Goal: Information Seeking & Learning: Learn about a topic

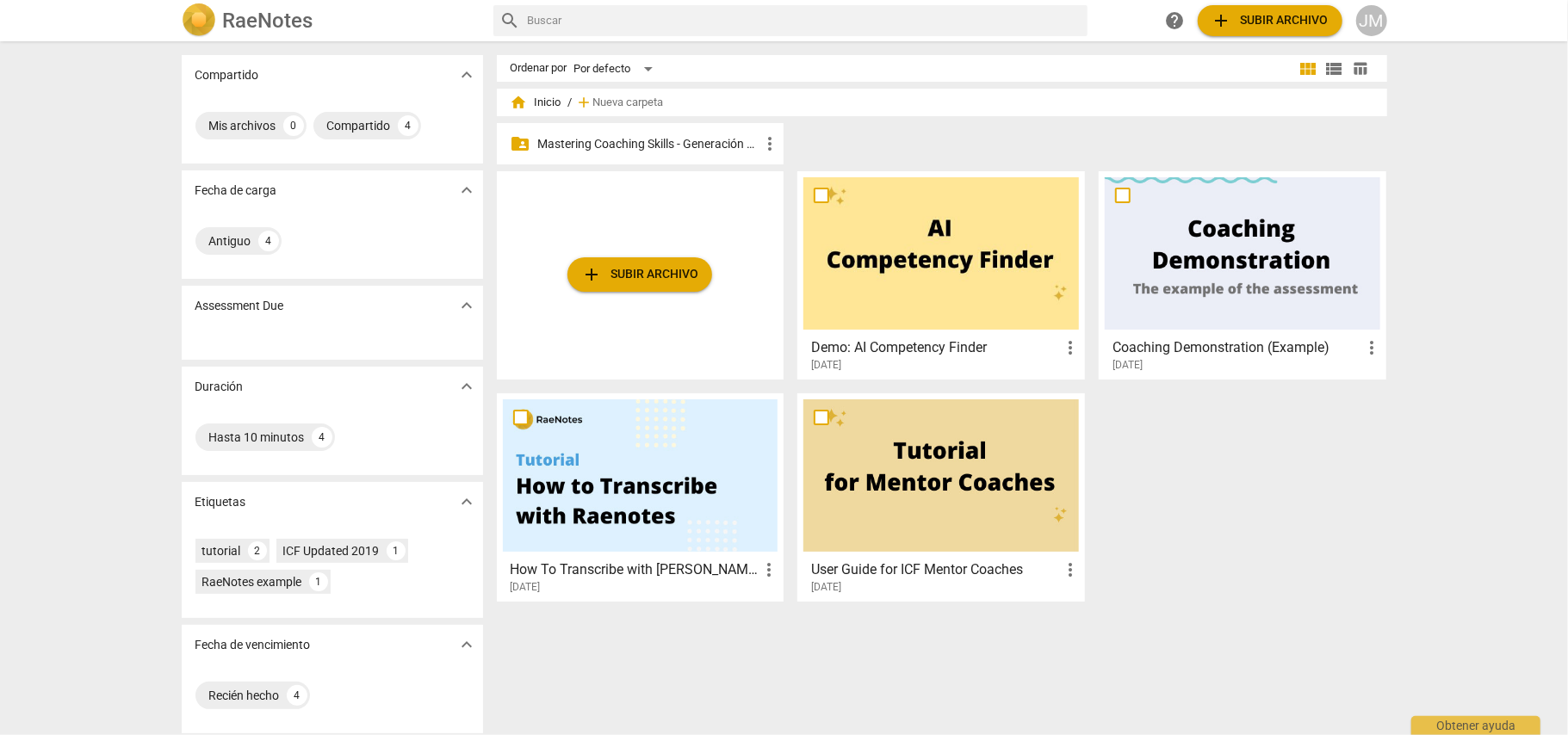
click at [624, 142] on p "Mastering Coaching Skills - Generación 32" at bounding box center [650, 143] width 222 height 18
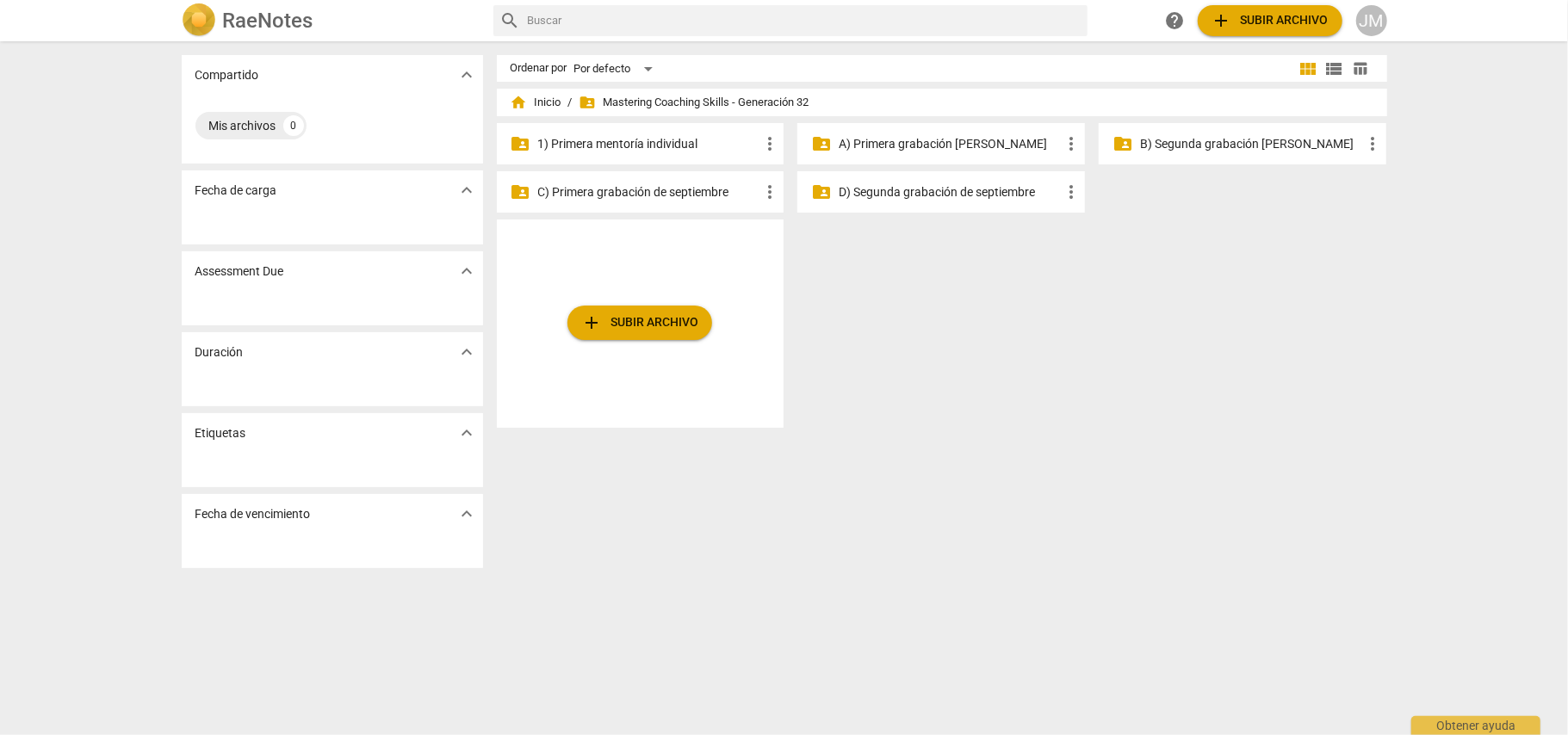
click at [918, 139] on p "A) Primera grabación [PERSON_NAME]" at bounding box center [950, 143] width 222 height 18
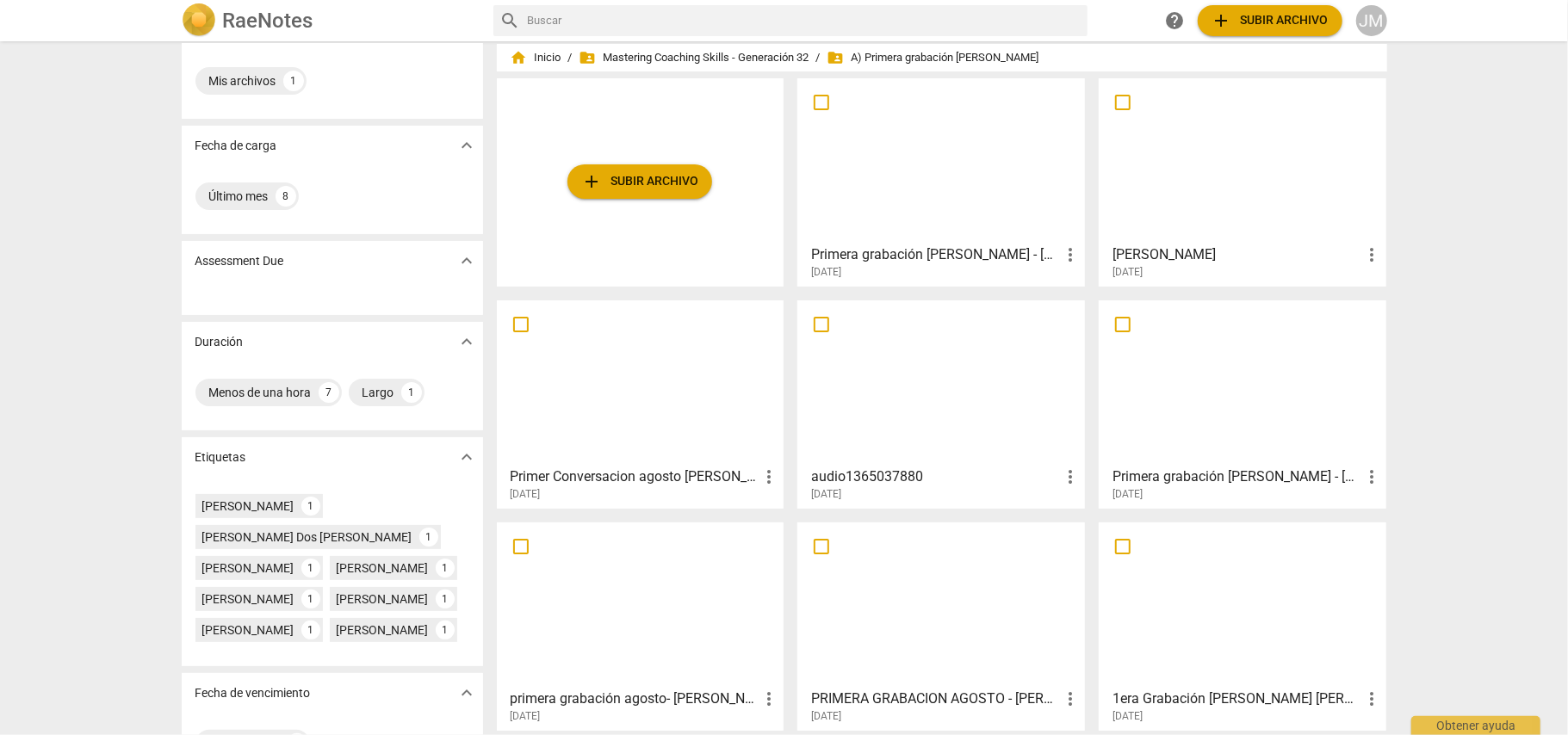
scroll to position [66, 0]
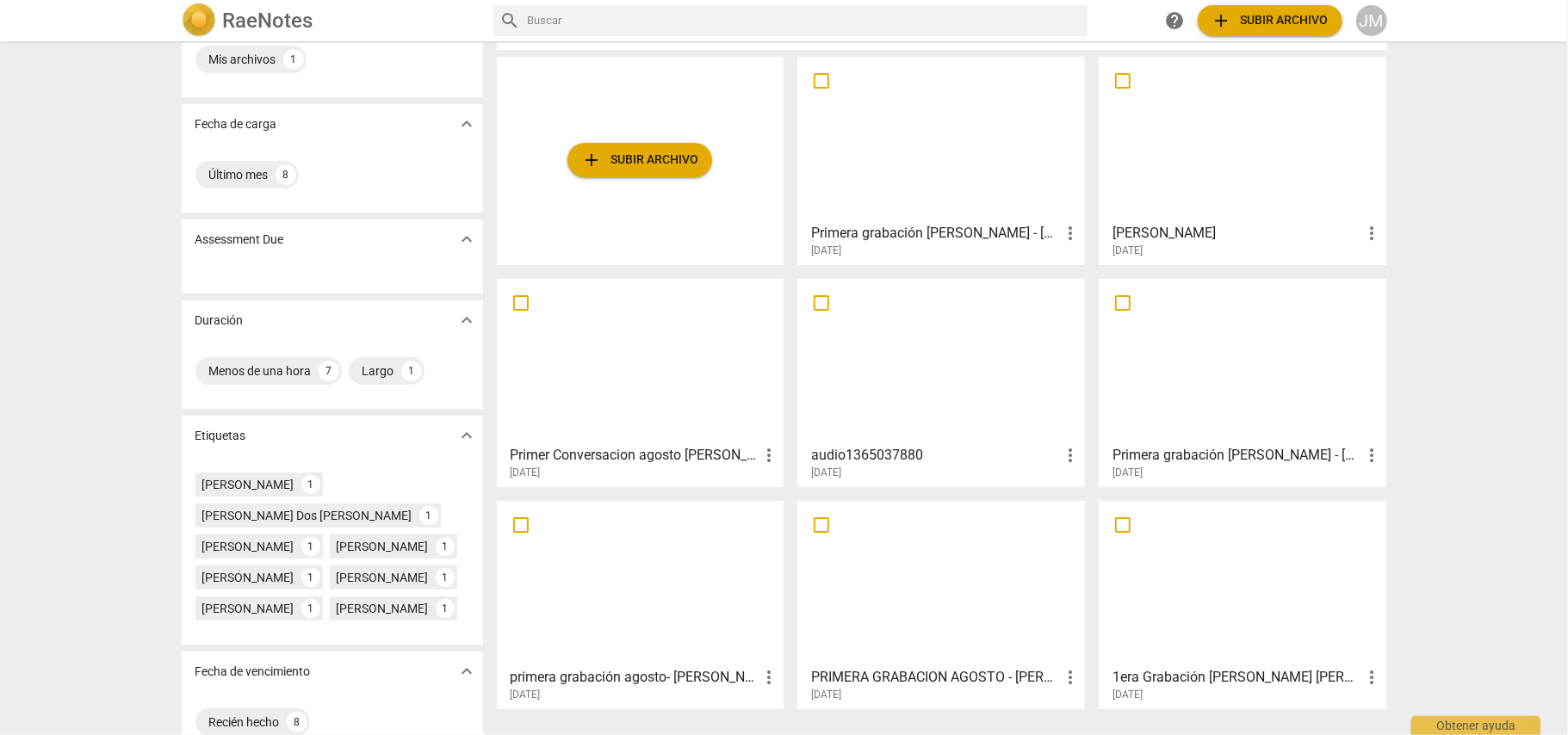
click at [890, 233] on h3 "Primera grabación [PERSON_NAME] - [PERSON_NAME]" at bounding box center [935, 234] width 249 height 21
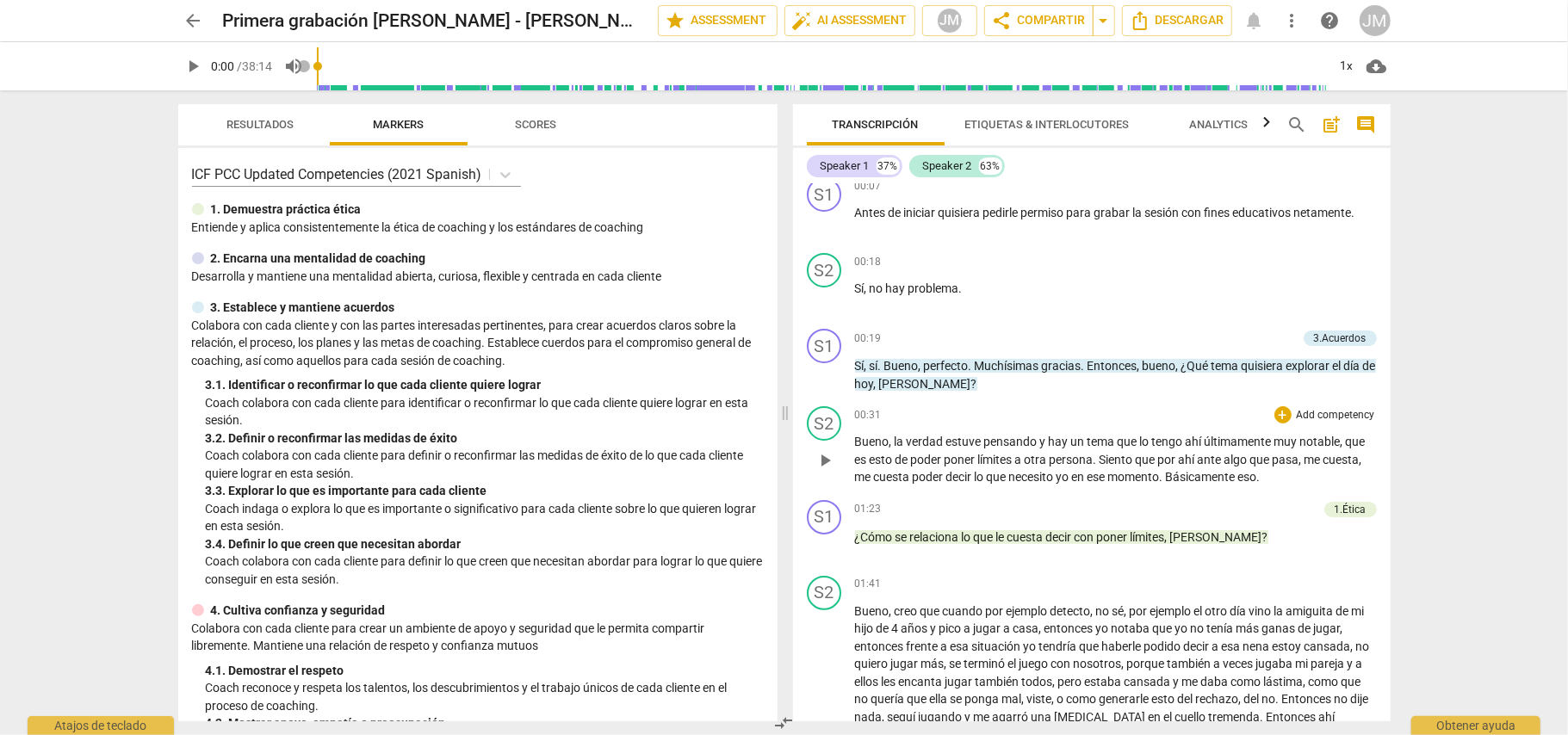
scroll to position [229, 0]
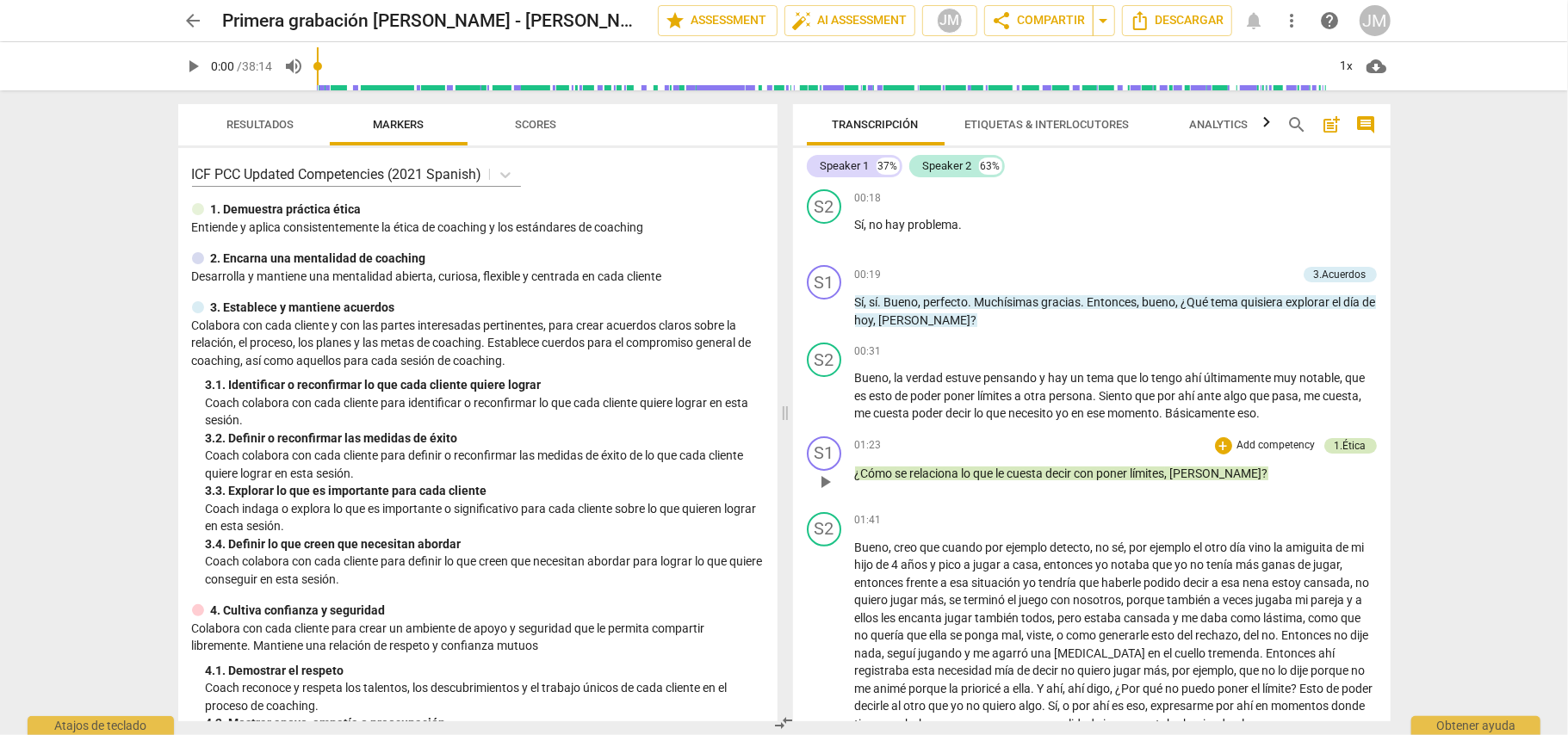
click at [1335, 441] on div "1.Ética" at bounding box center [1351, 446] width 32 height 15
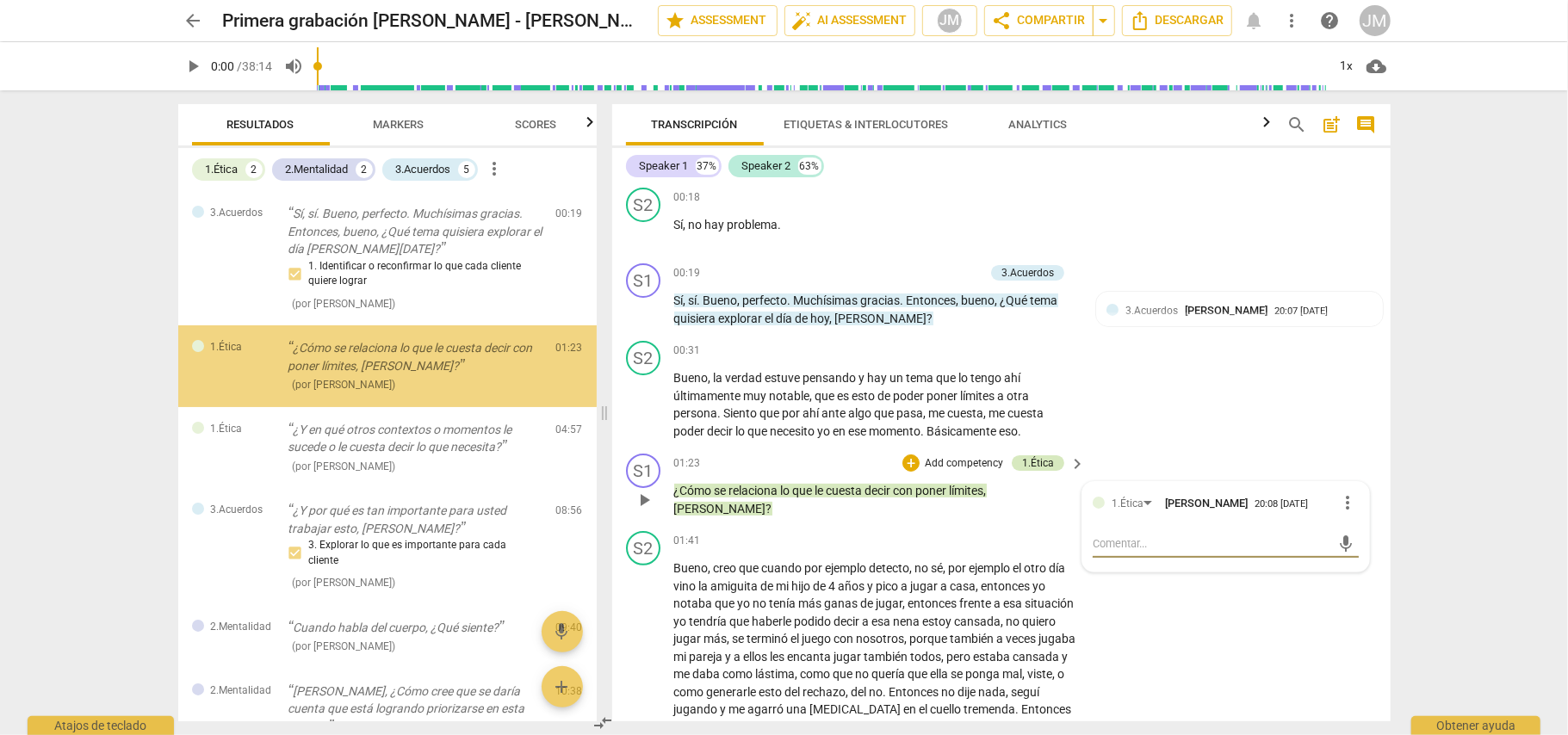
scroll to position [348, 0]
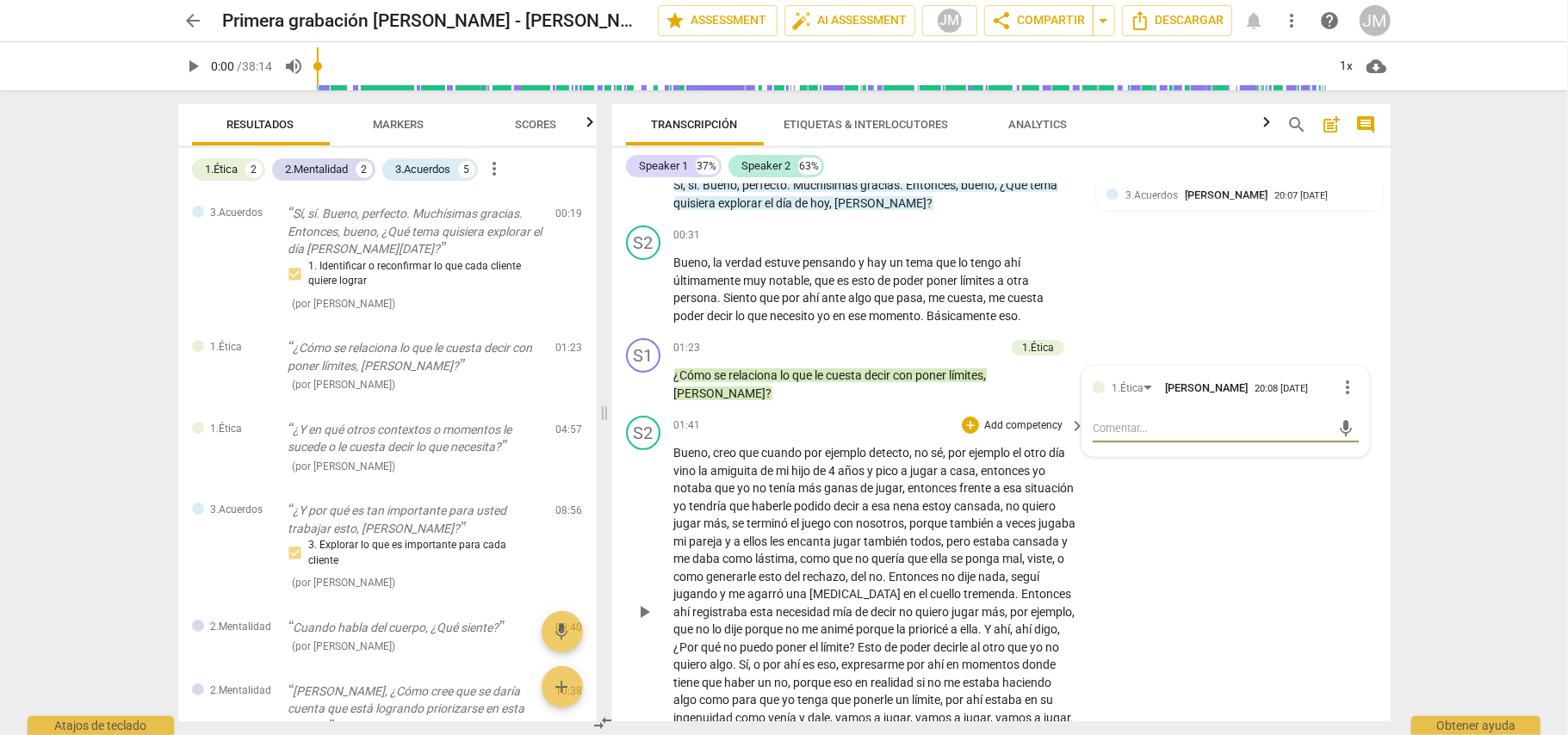
click at [849, 417] on div "01:41 + Add competency keyboard_arrow_right" at bounding box center [880, 425] width 413 height 19
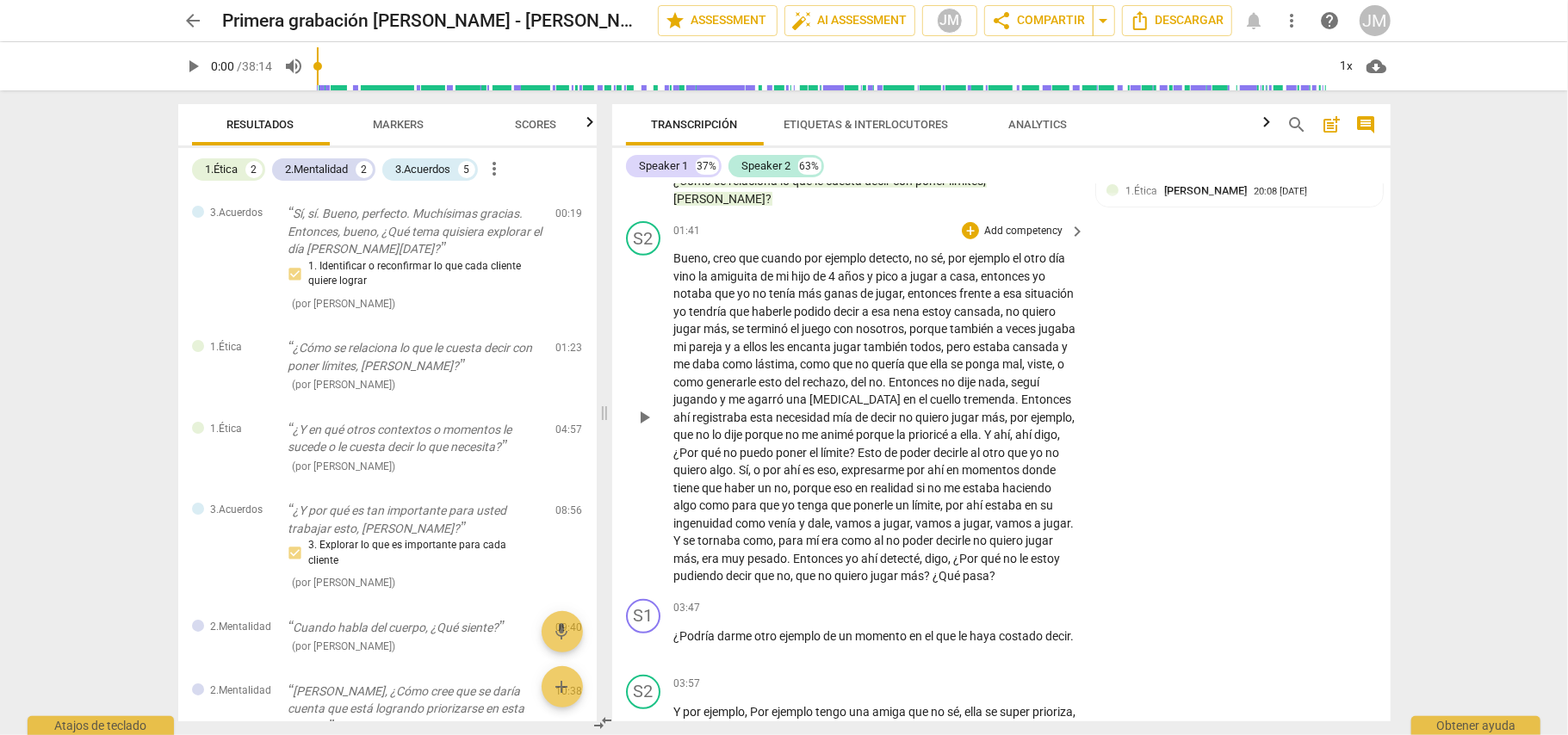
scroll to position [0, 0]
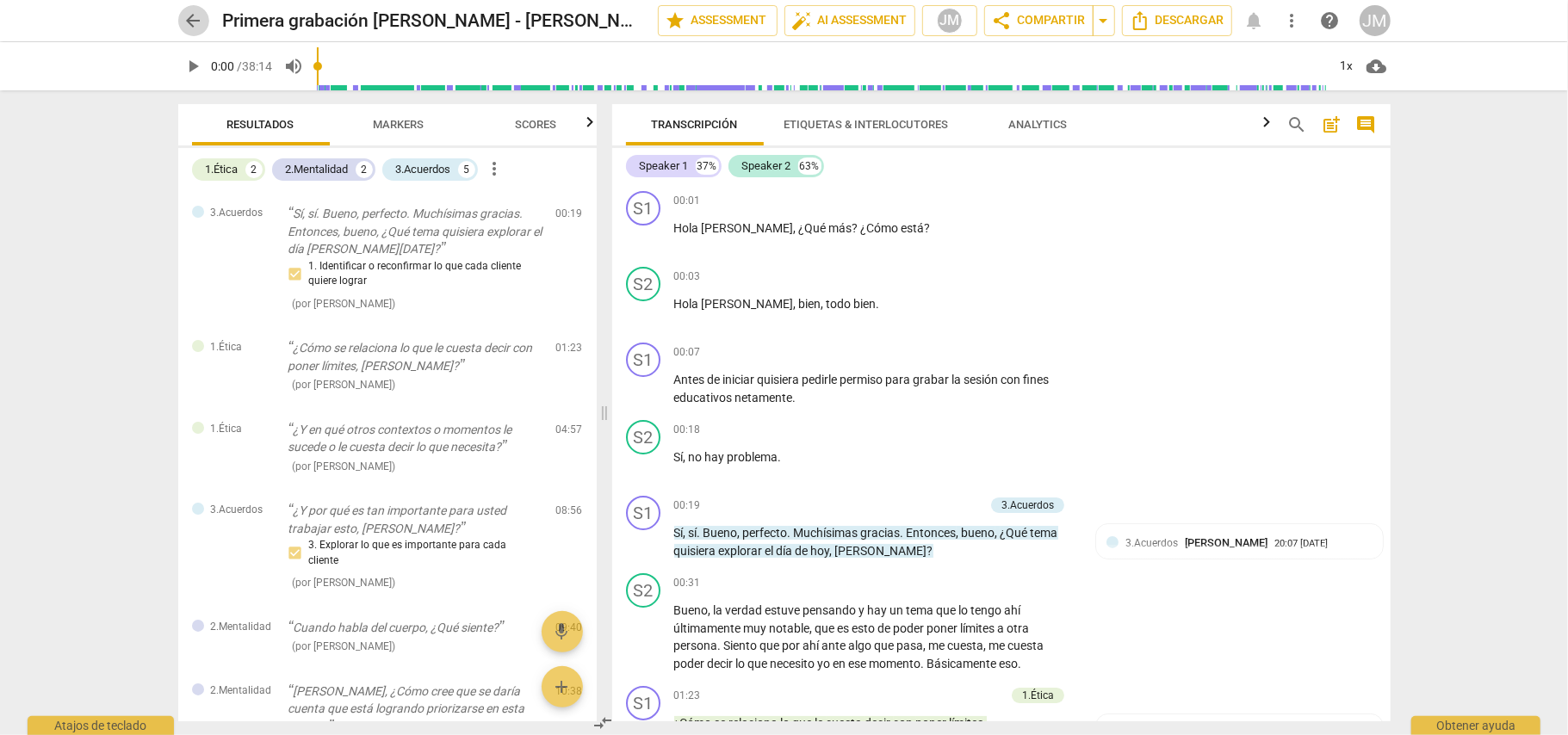
click at [194, 17] on span "arrow_back" at bounding box center [194, 21] width 21 height 21
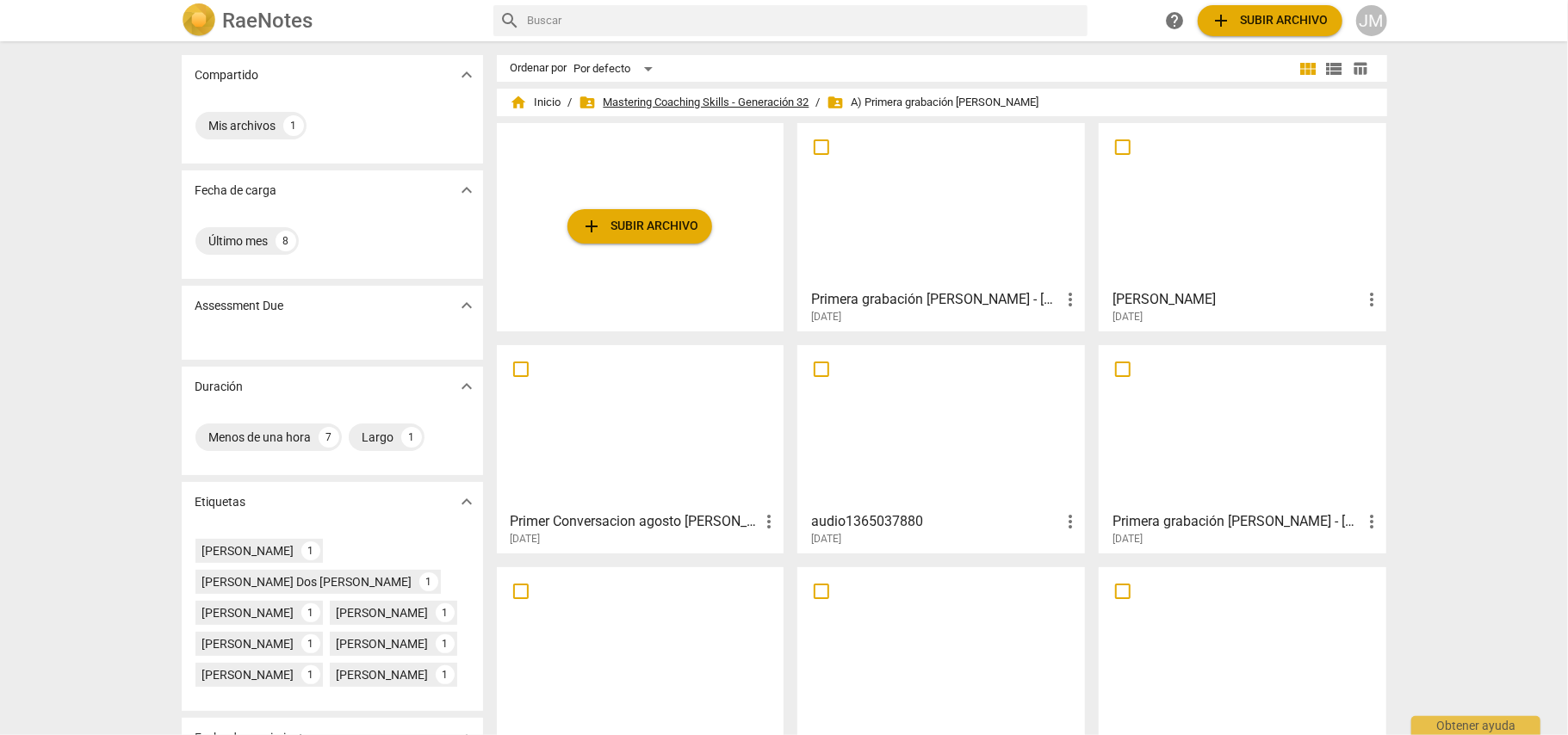
click at [680, 98] on span "folder_shared Mastering Coaching Skills - Generación 32" at bounding box center [694, 103] width 230 height 17
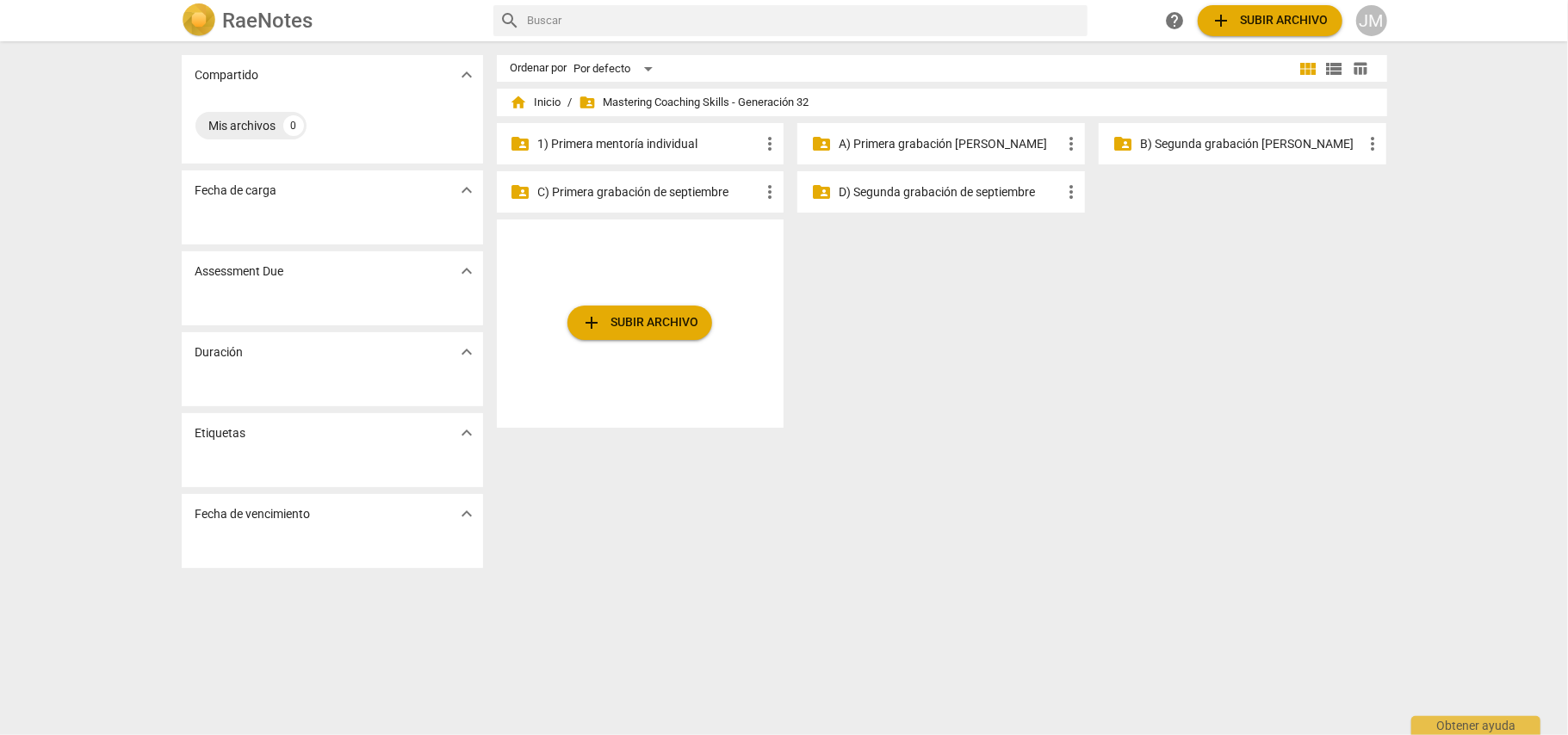
click at [1206, 140] on p "B) Segunda grabación [PERSON_NAME]" at bounding box center [1252, 143] width 222 height 18
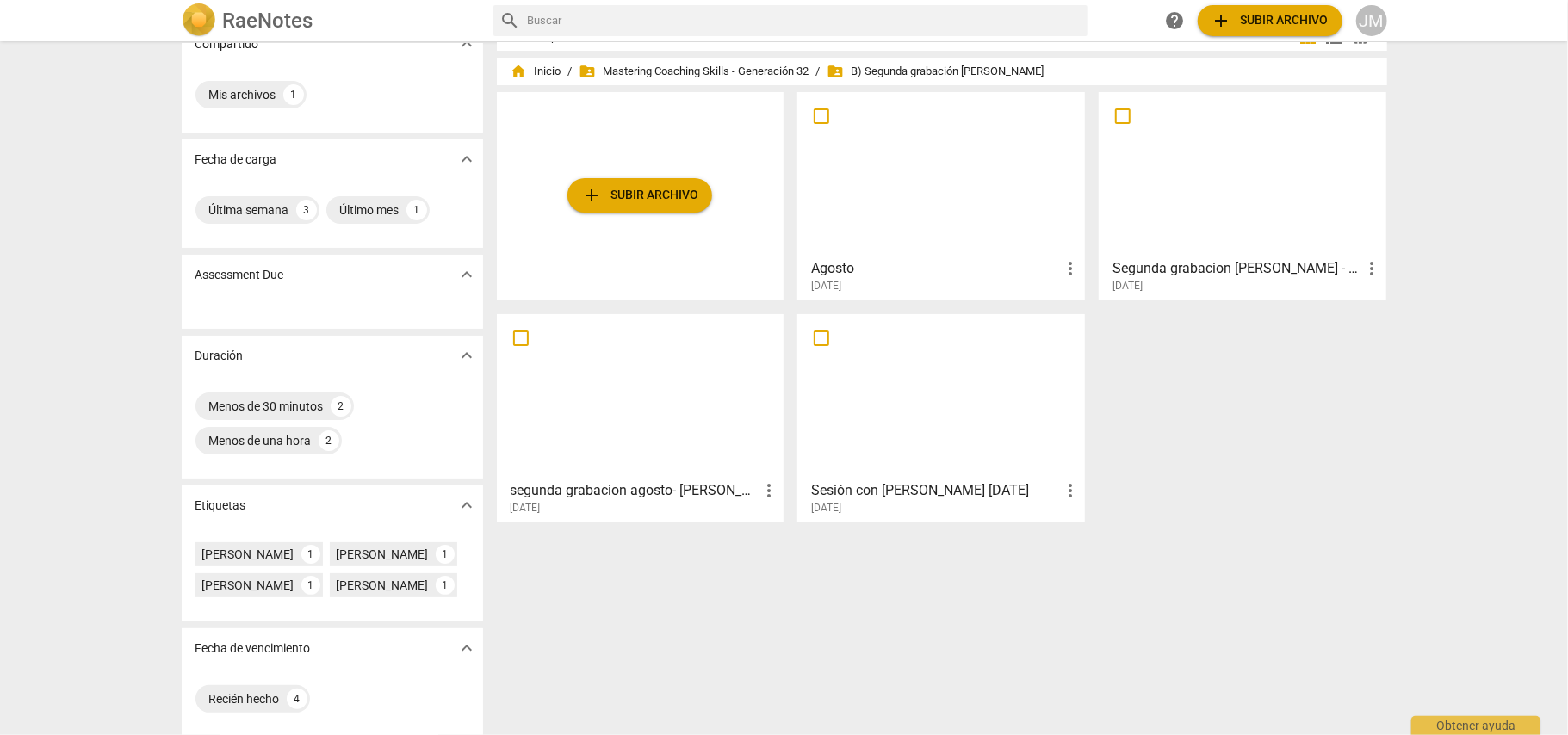
scroll to position [39, 0]
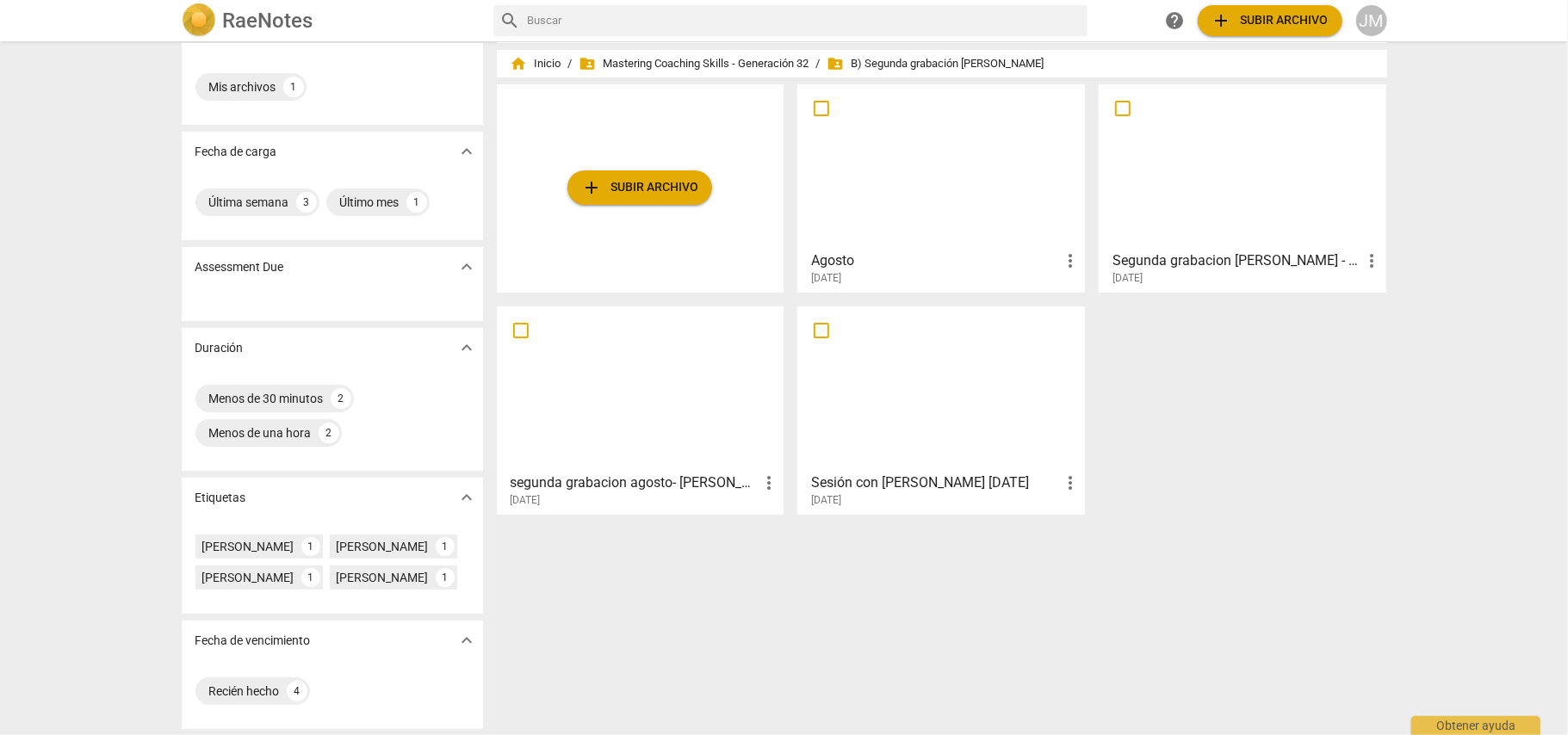
click at [1211, 252] on h3 "Segunda grabacion [PERSON_NAME] - [PERSON_NAME]" at bounding box center [1237, 261] width 249 height 21
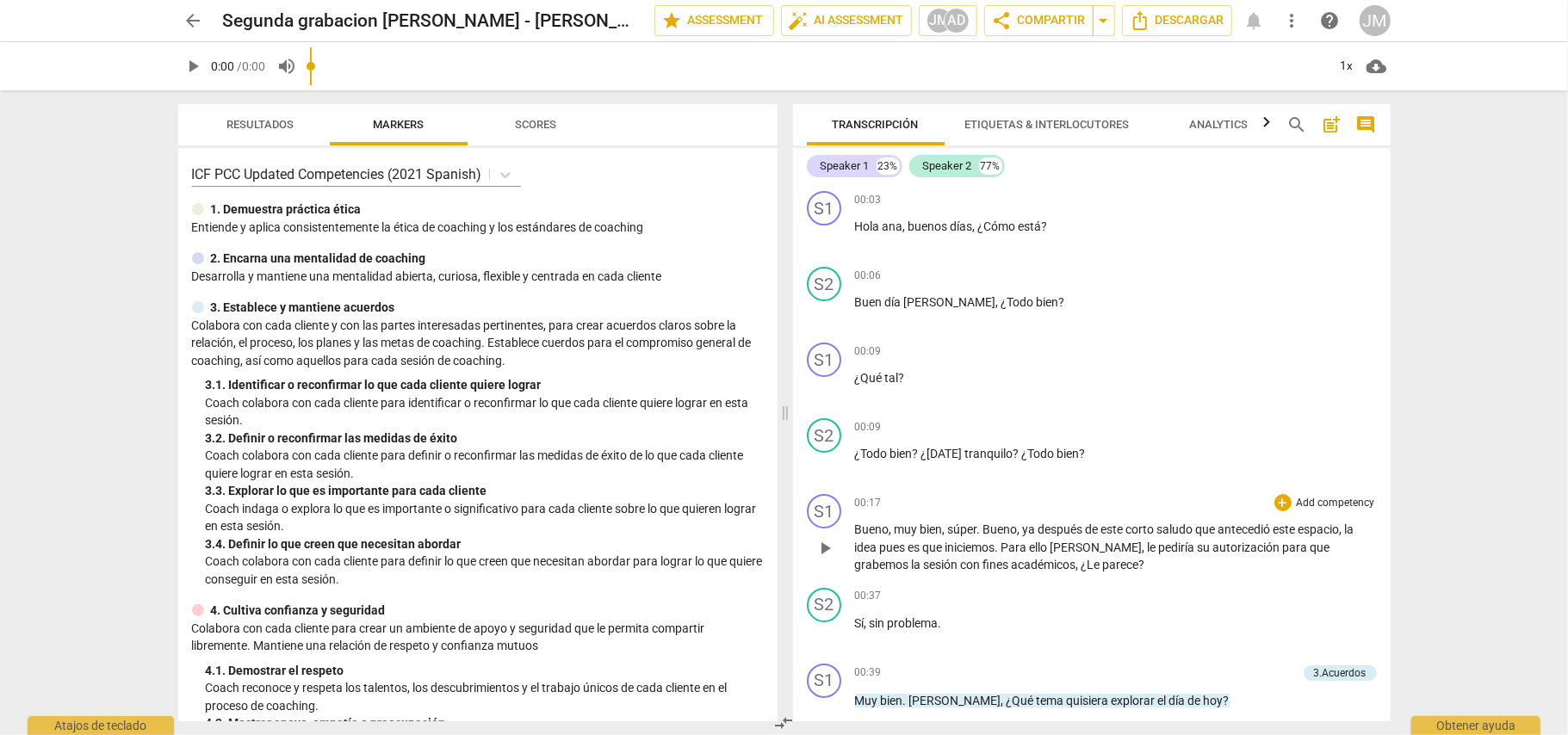
scroll to position [345, 0]
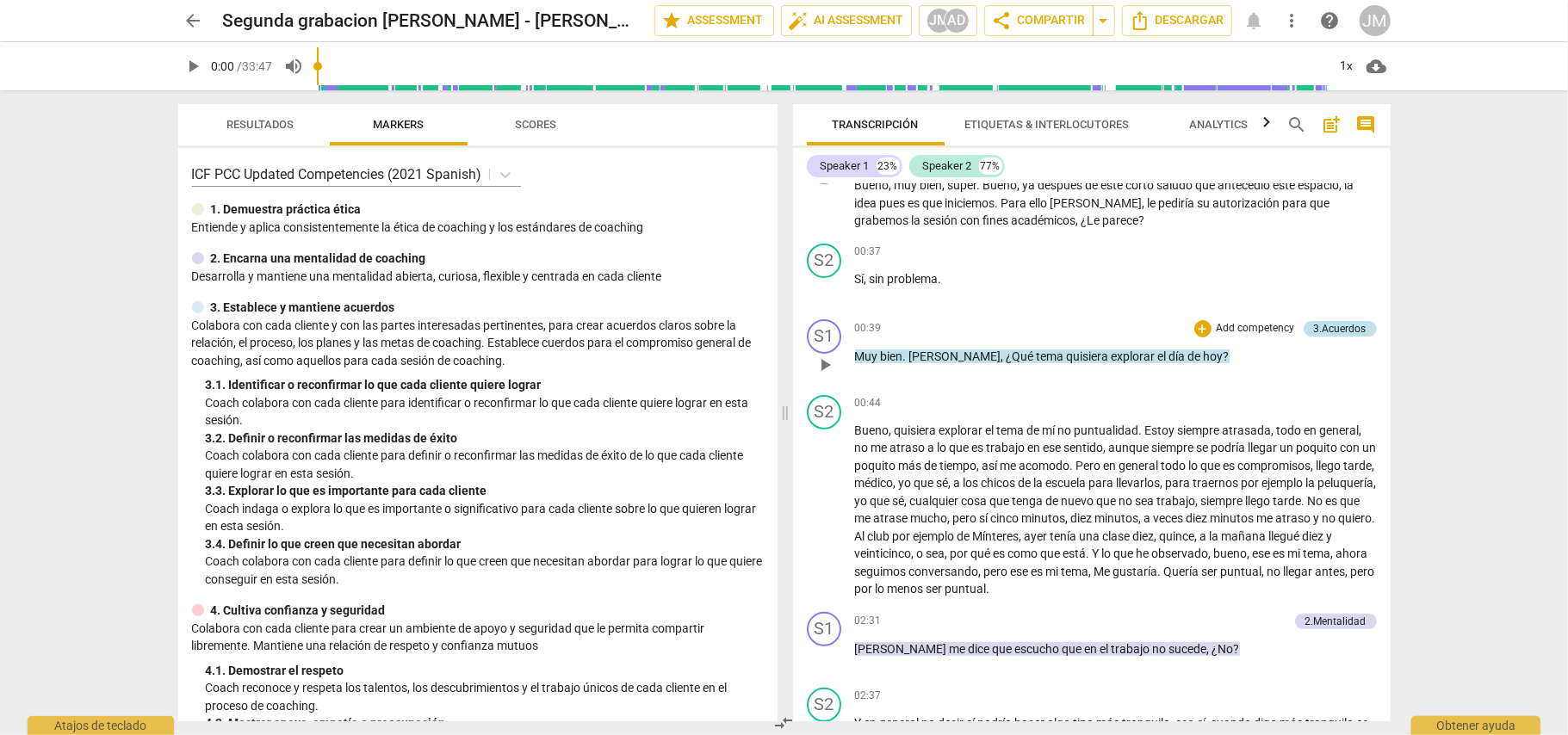
click at [1327, 328] on div "3.Acuerdos" at bounding box center [1340, 329] width 52 height 15
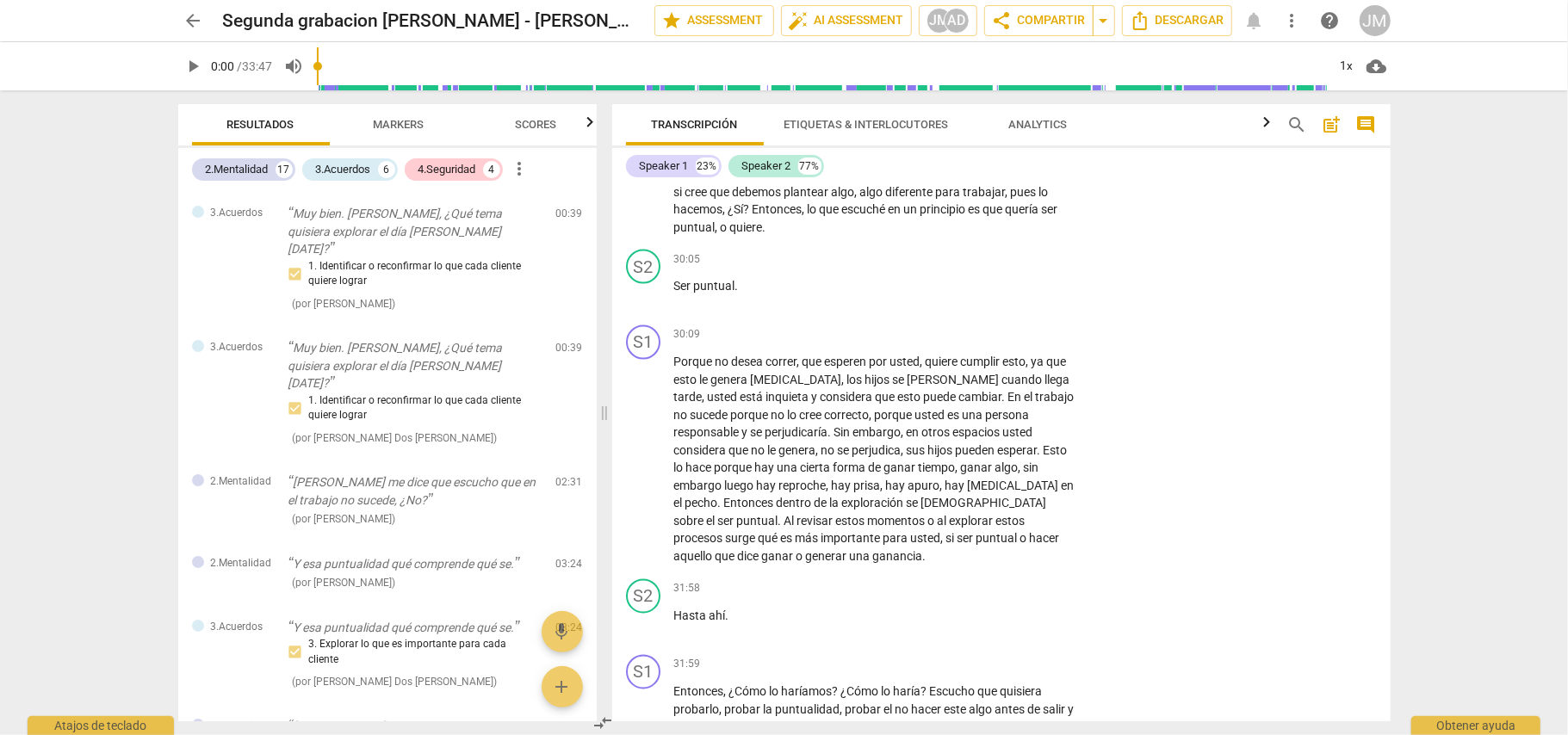
scroll to position [6783, 0]
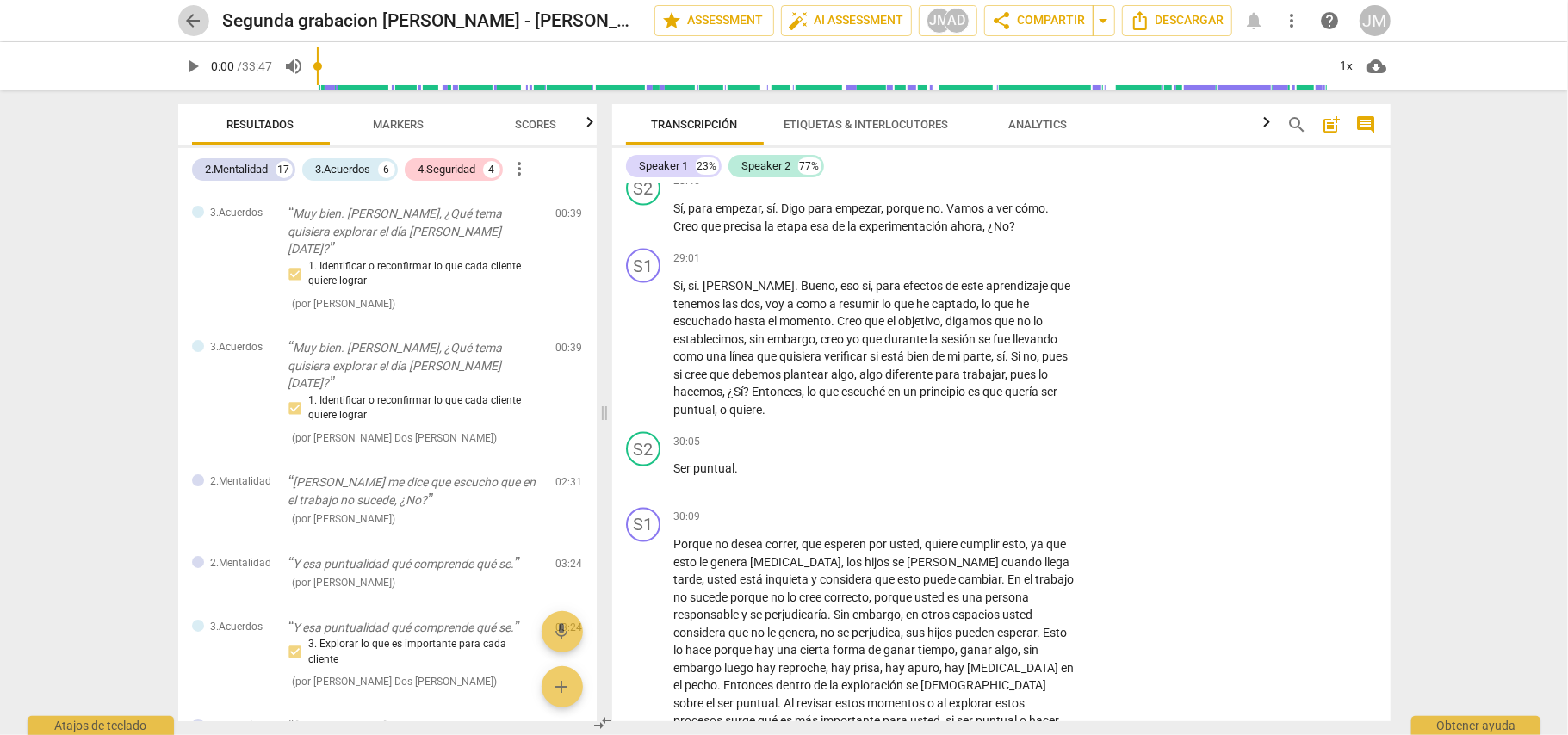
click at [197, 19] on span "arrow_back" at bounding box center [194, 21] width 21 height 21
